Goal: Navigation & Orientation: Find specific page/section

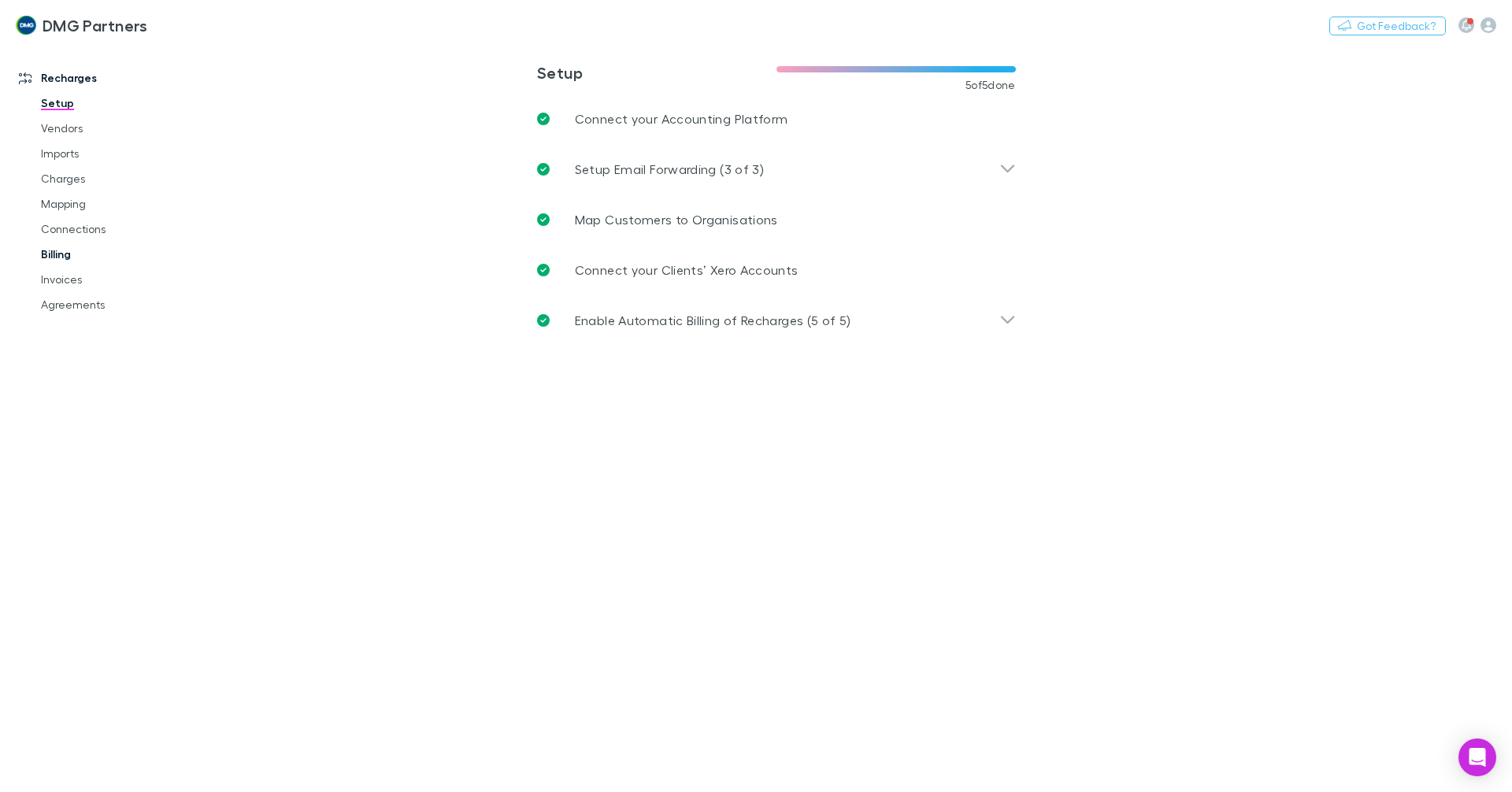
click at [68, 257] on link "Billing" at bounding box center [118, 254] width 188 height 25
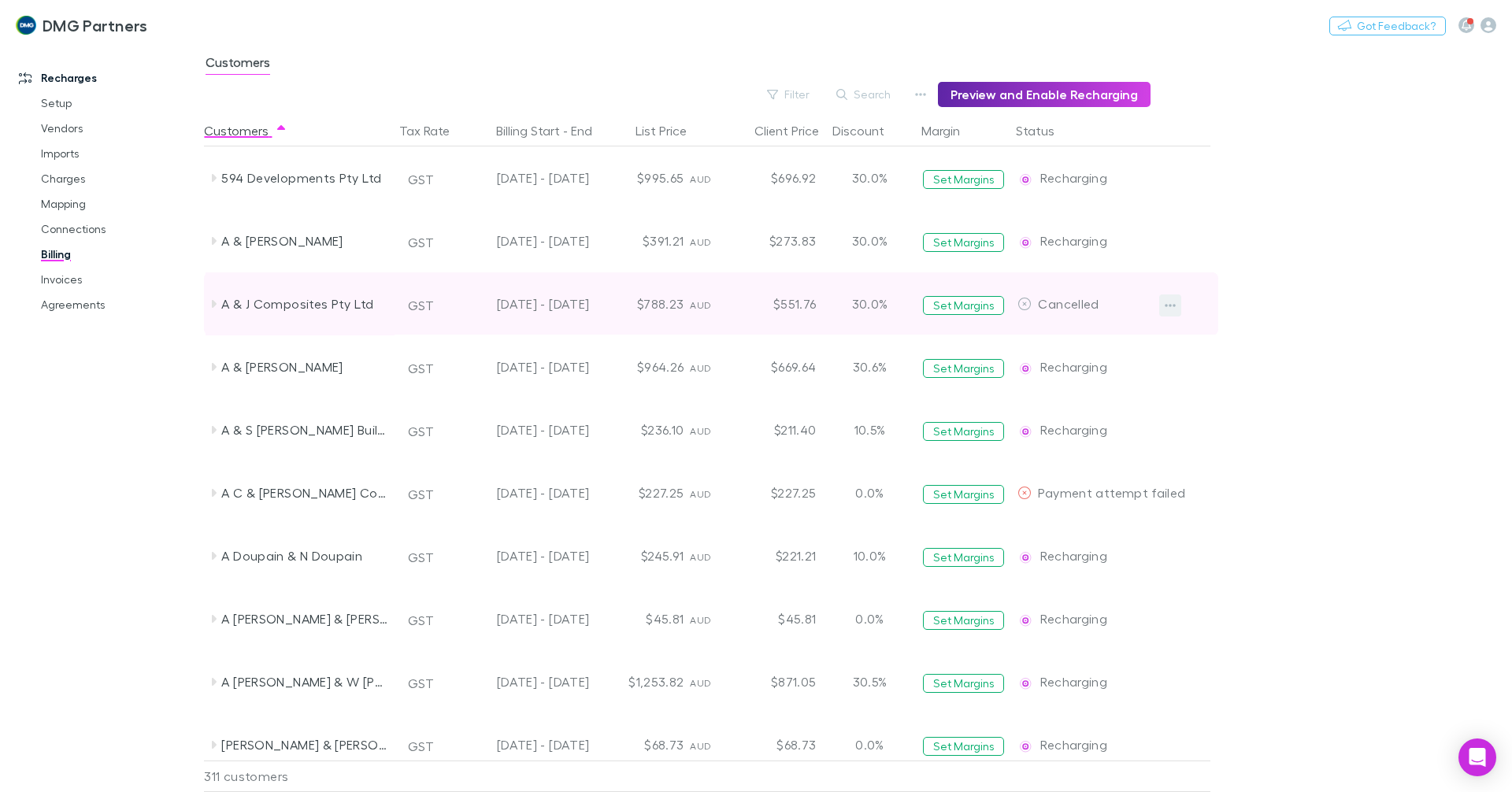
click at [927, 304] on icon "button" at bounding box center [1170, 305] width 11 height 13
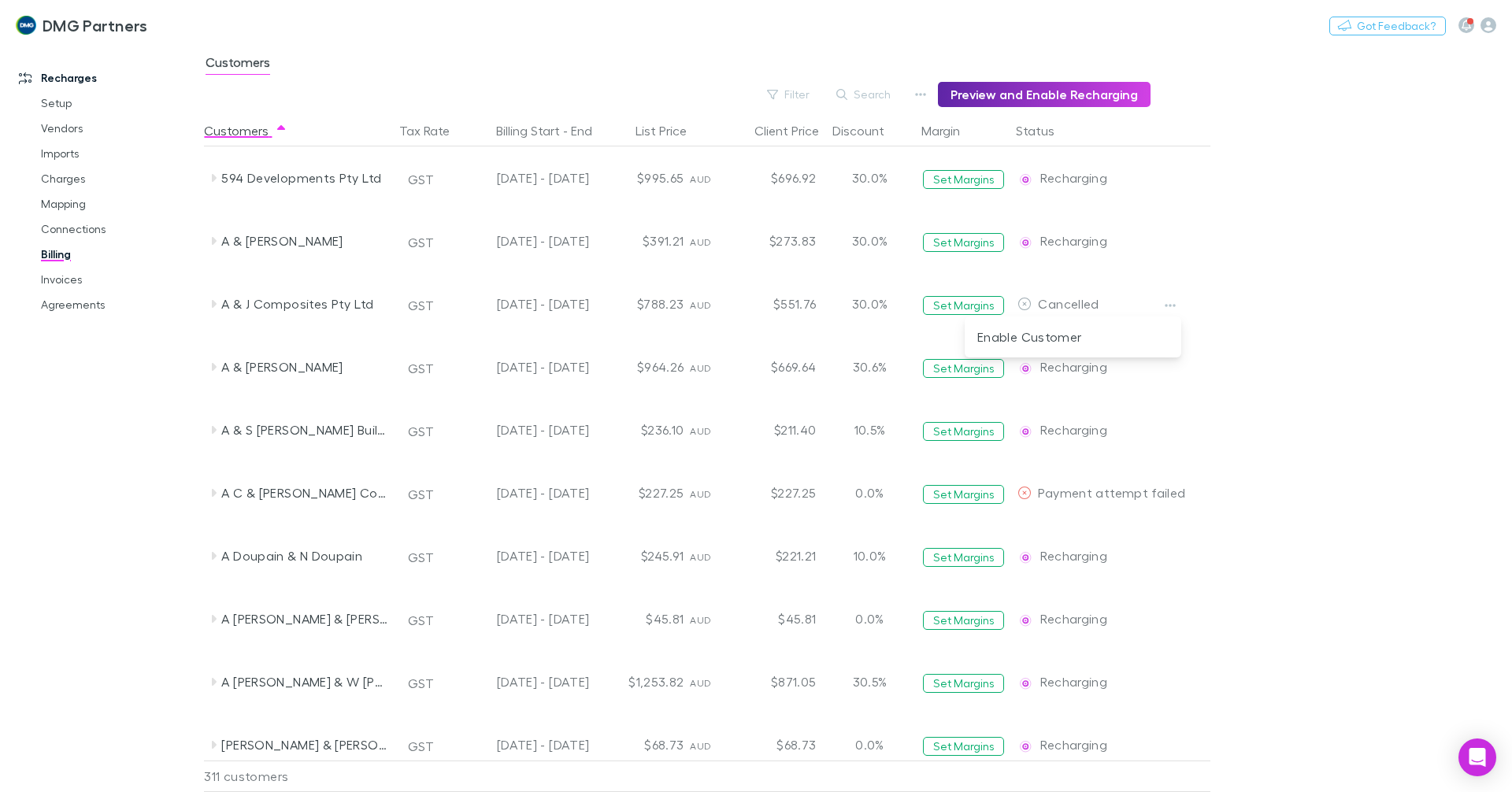
click at [927, 241] on div at bounding box center [756, 396] width 1512 height 792
click at [60, 298] on link "Agreements" at bounding box center [118, 305] width 188 height 25
